Goal: Information Seeking & Learning: Check status

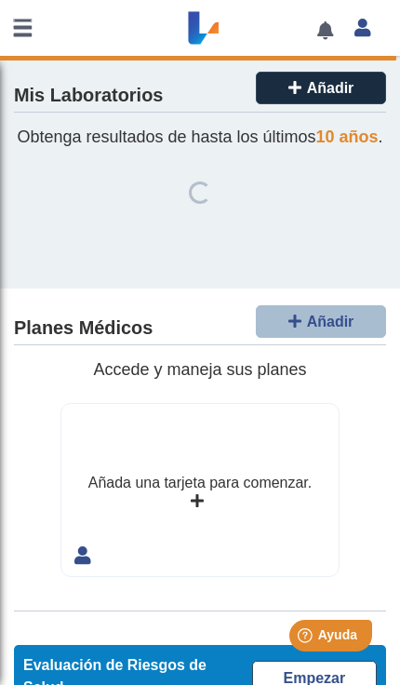
click at [50, 178] on div "Mis Laboratorios Añadir Obtenga resultados de hasta los últimos 10 años . Loadi…" at bounding box center [200, 172] width 400 height 233
click at [50, 87] on h4 "Mis Laboratorios" at bounding box center [88, 96] width 149 height 22
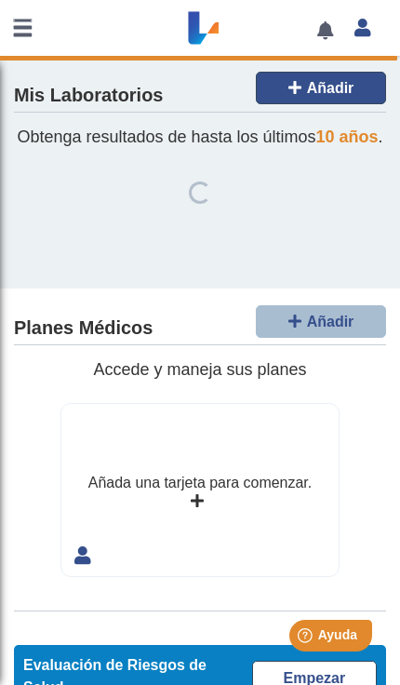
click at [321, 84] on span "Añadir" at bounding box center [330, 88] width 47 height 16
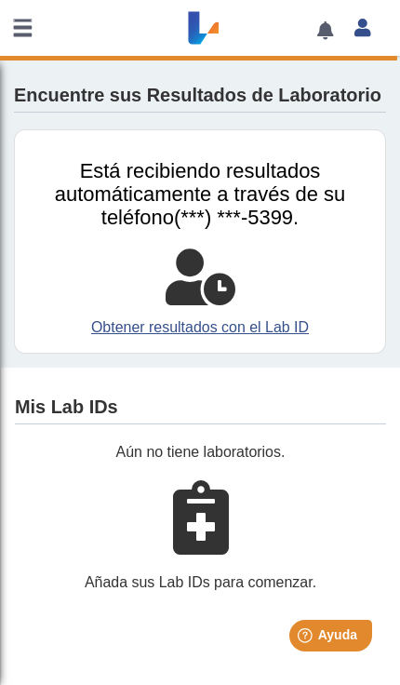
click at [31, 39] on link at bounding box center [22, 28] width 45 height 56
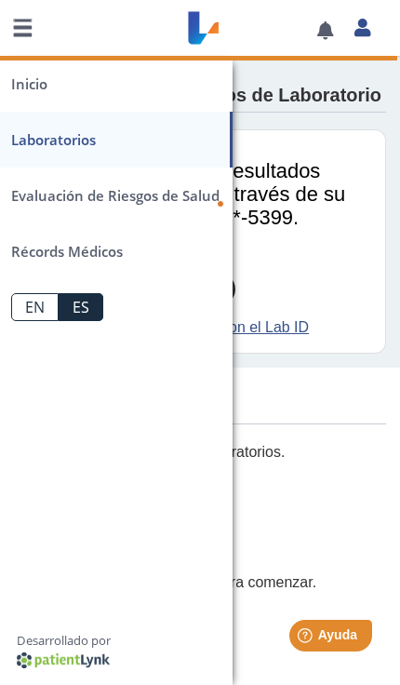
click at [31, 95] on link "Inicio" at bounding box center [116, 84] width 233 height 56
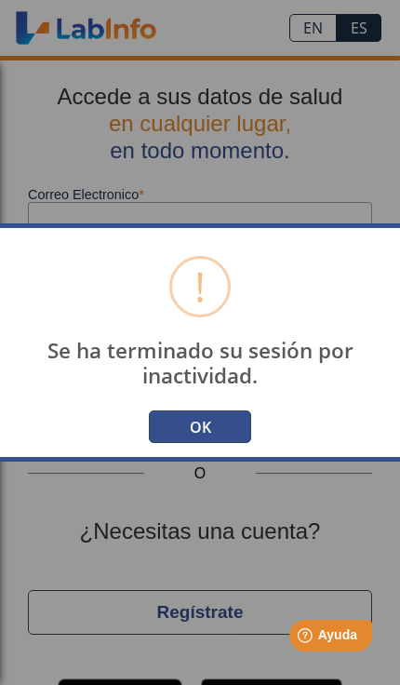
scroll to position [54, 0]
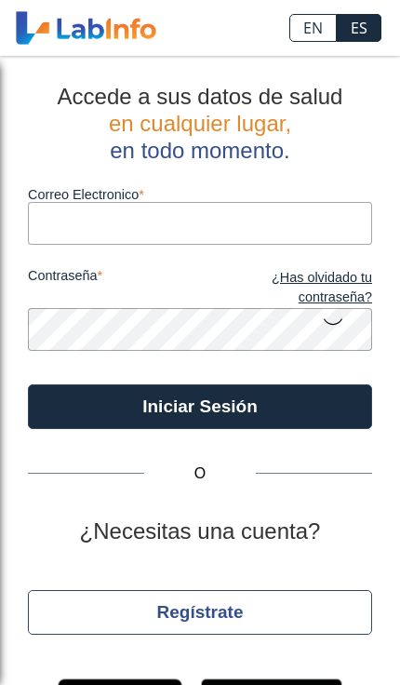
click at [313, 235] on input "Correo Electronico" at bounding box center [200, 223] width 344 height 42
type input "[EMAIL_ADDRESS][DOMAIN_NAME]"
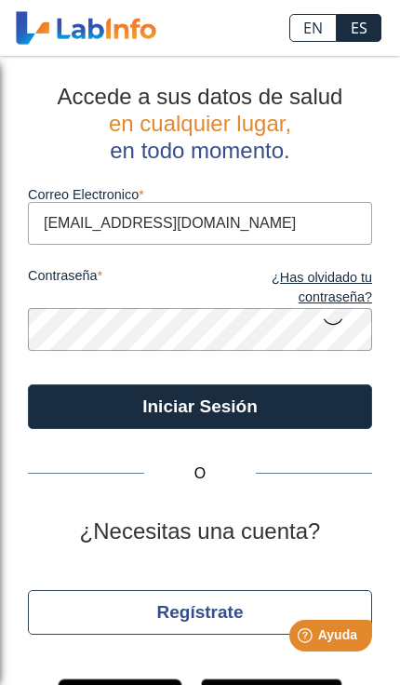
click at [200, 406] on button "Iniciar Sesión" at bounding box center [200, 406] width 344 height 45
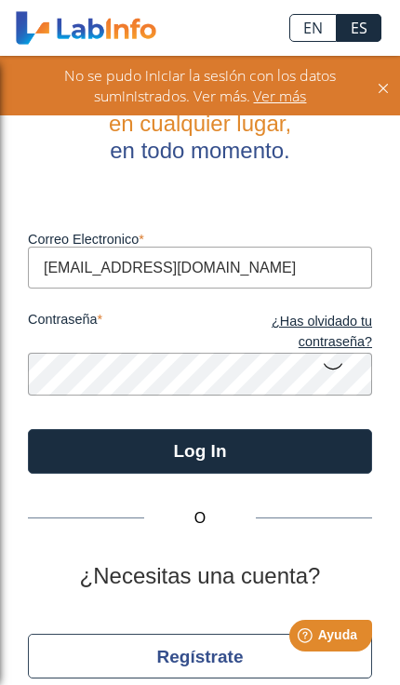
click at [377, 85] on icon at bounding box center [383, 85] width 15 height 20
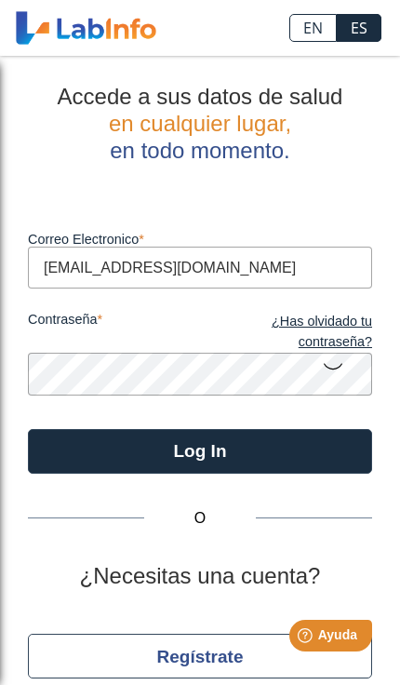
click at [300, 441] on button "Log In" at bounding box center [200, 451] width 344 height 45
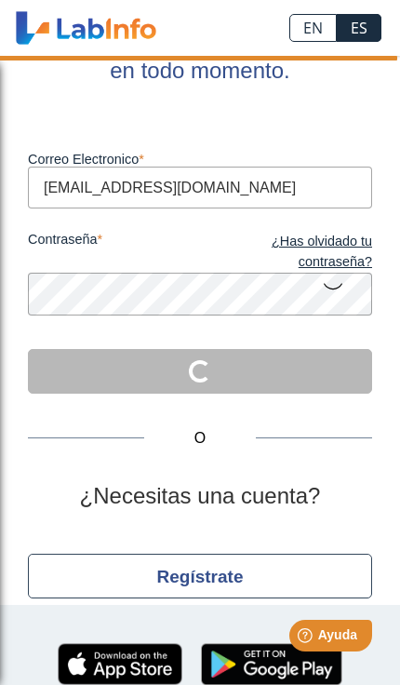
scroll to position [79, 0]
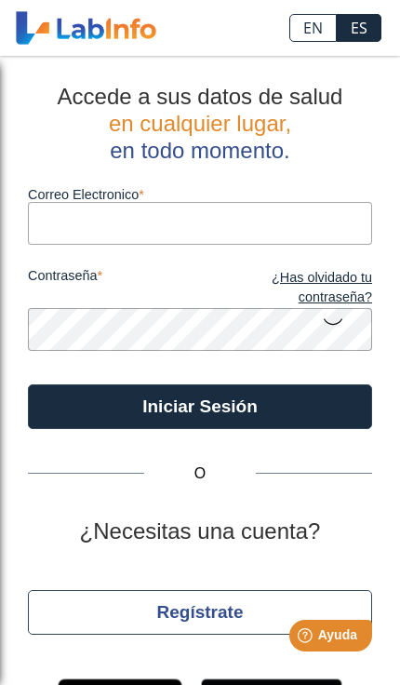
type input "[EMAIL_ADDRESS][DOMAIN_NAME]"
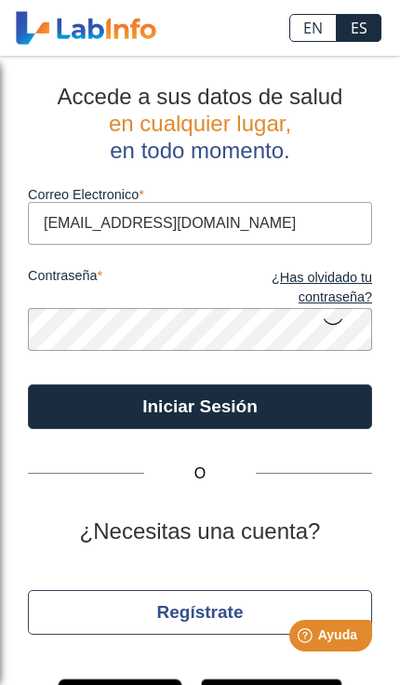
click at [61, 408] on button "Iniciar Sesión" at bounding box center [200, 406] width 344 height 45
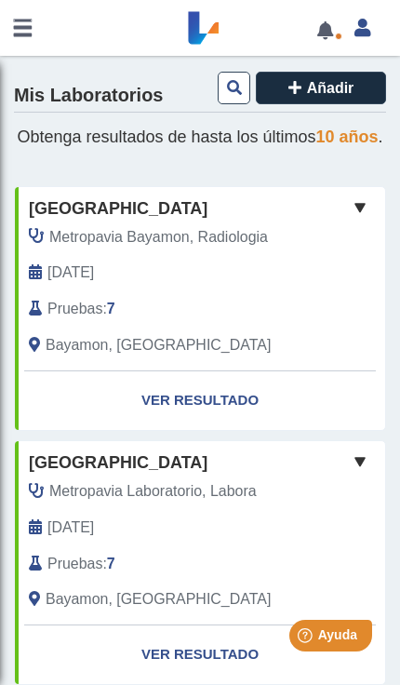
click at [163, 417] on link "Ver Resultado" at bounding box center [200, 400] width 370 height 59
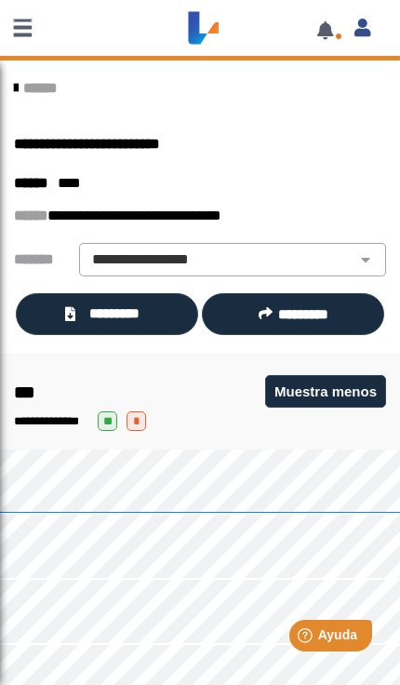
click at [87, 306] on span "*********" at bounding box center [115, 313] width 69 height 20
